Goal: Find specific page/section: Find specific page/section

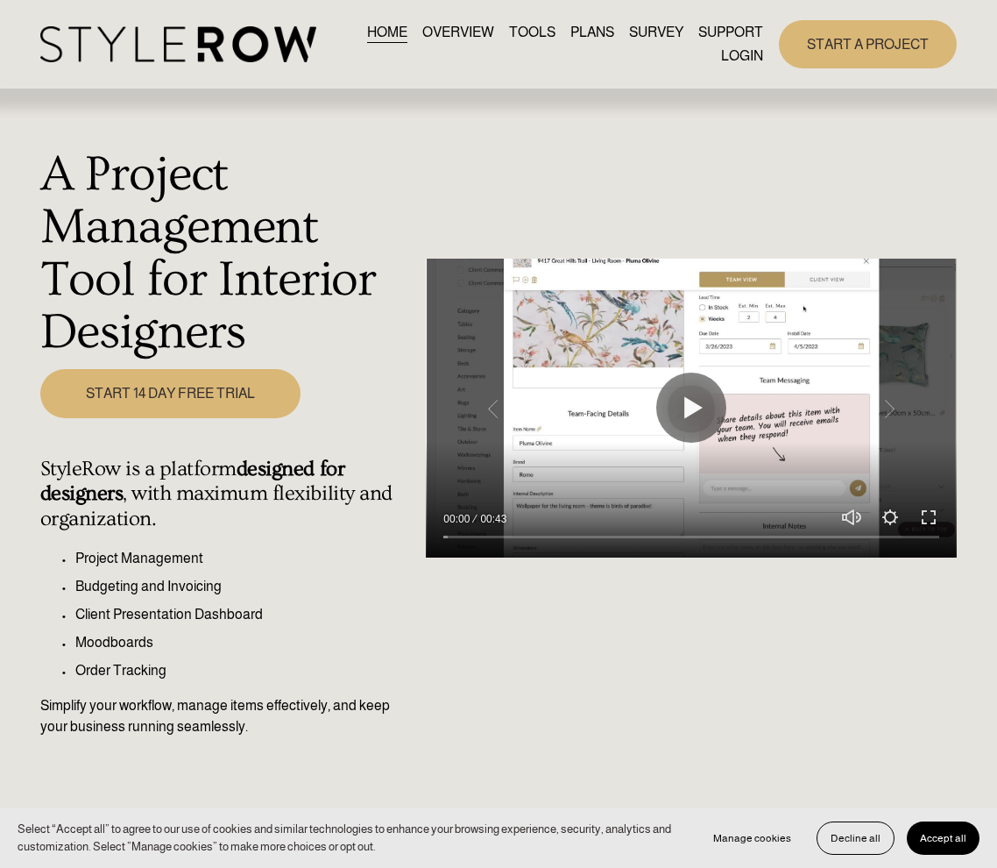
click at [751, 56] on link "LOGIN" at bounding box center [742, 56] width 42 height 24
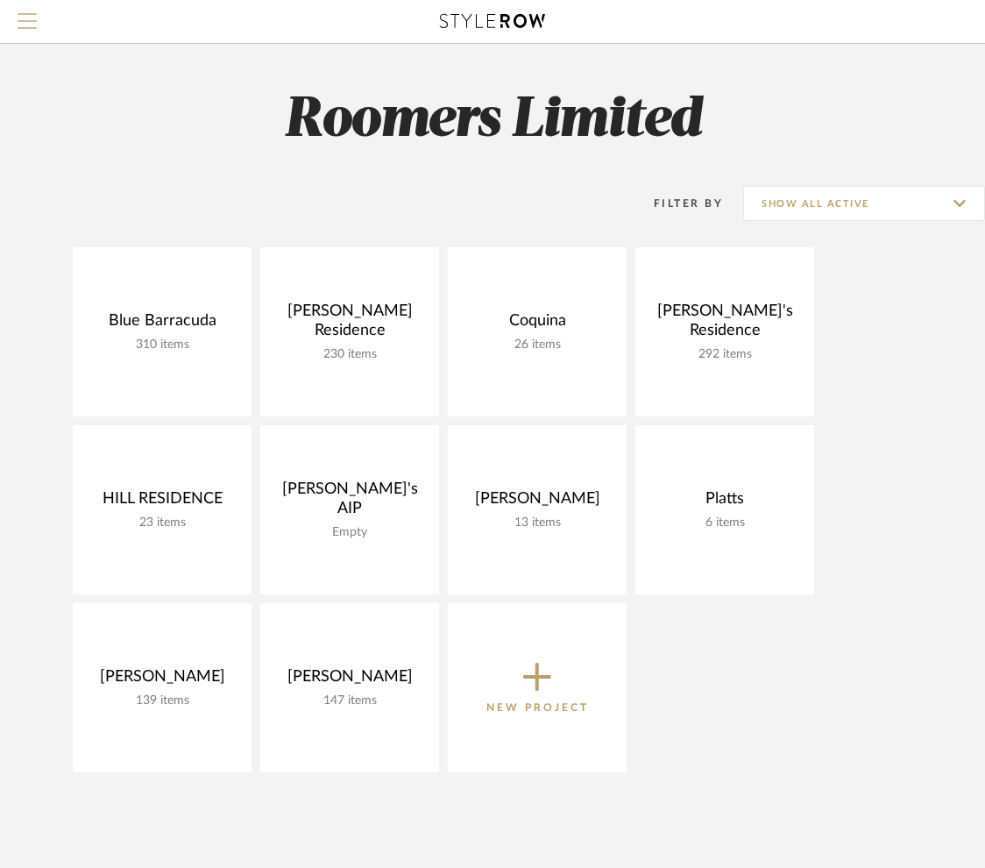
click at [32, 14] on span "Menu" at bounding box center [27, 14] width 19 height 2
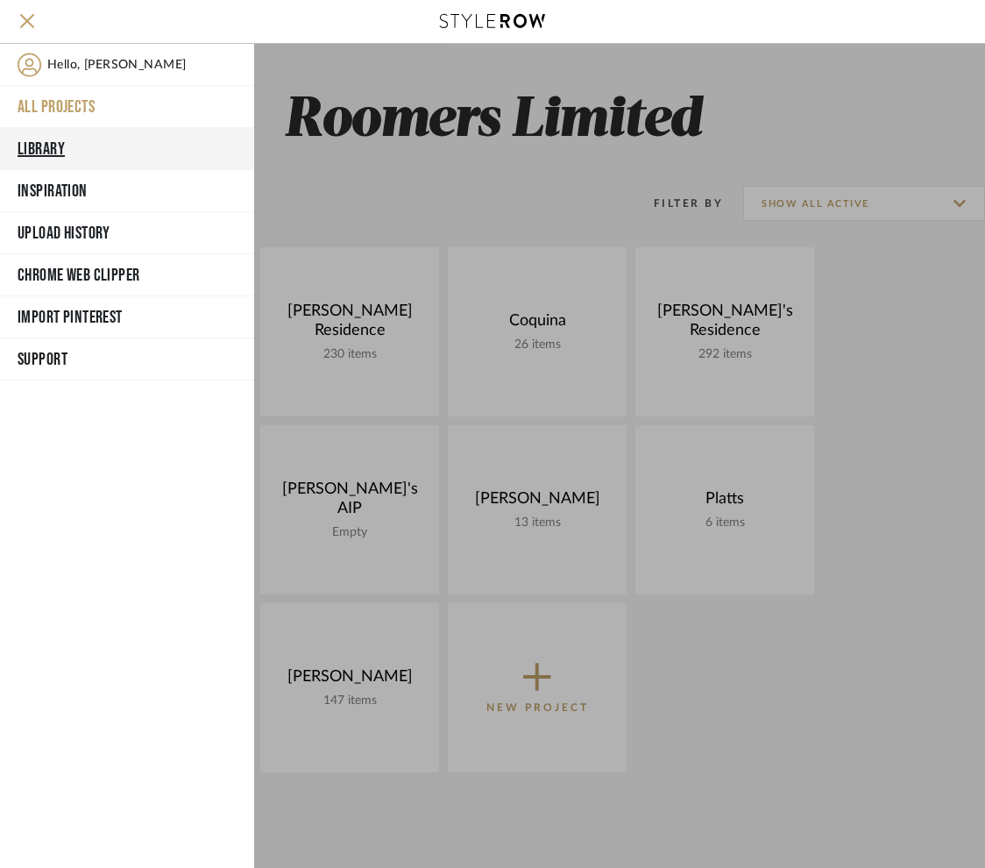
click at [37, 147] on button "Library" at bounding box center [127, 149] width 254 height 42
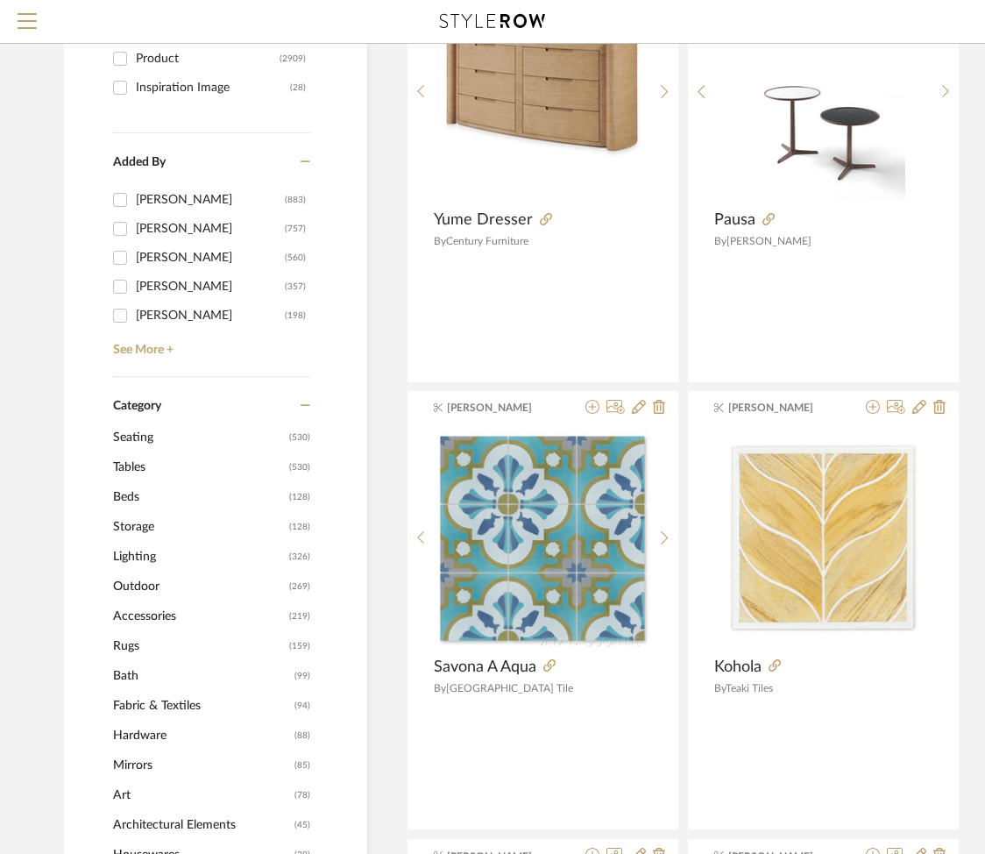
scroll to position [309, 0]
click at [132, 471] on span "Tables" at bounding box center [200, 467] width 172 height 30
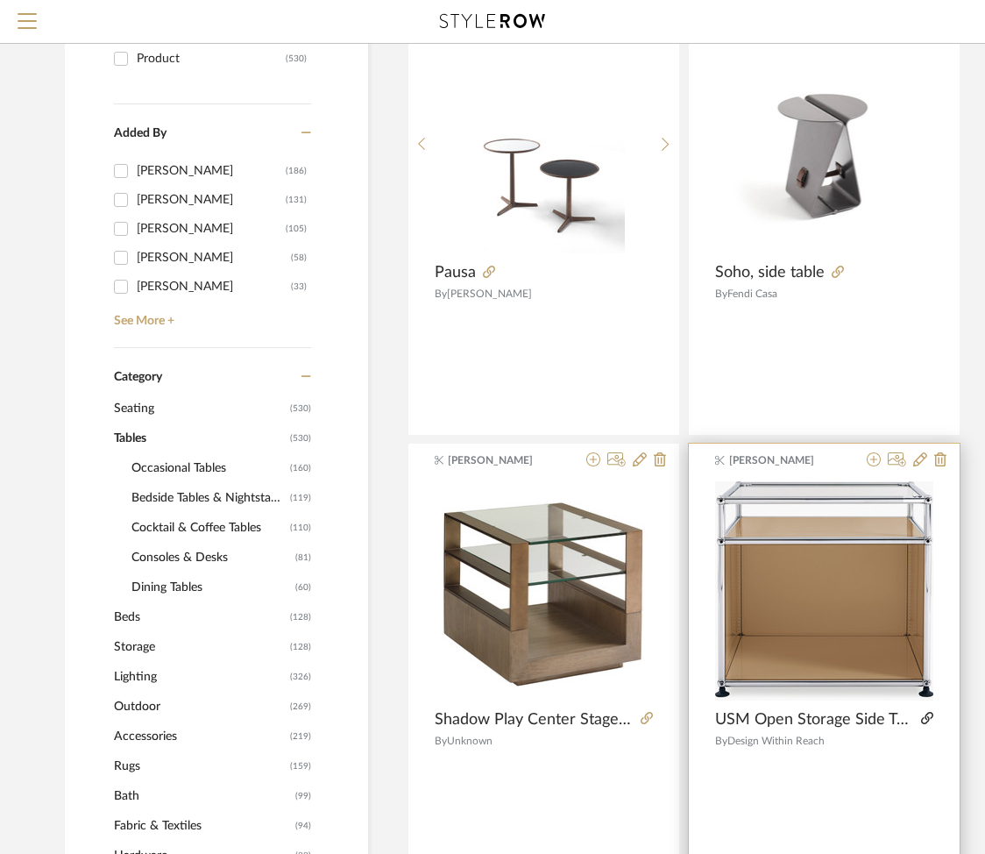
click at [927, 722] on icon at bounding box center [927, 718] width 12 height 12
